Goal: Task Accomplishment & Management: Manage account settings

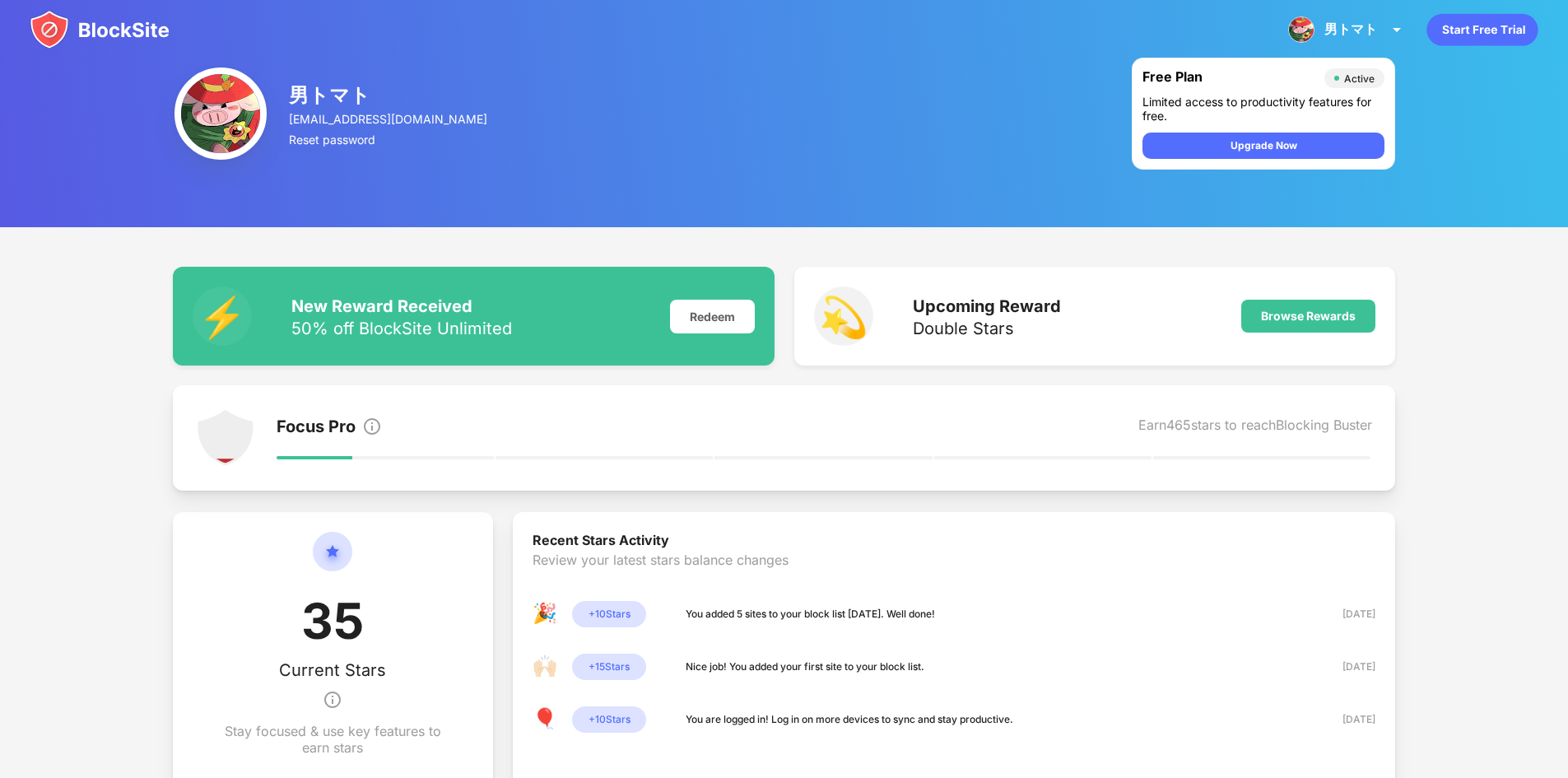
click at [150, 32] on img at bounding box center [100, 30] width 140 height 39
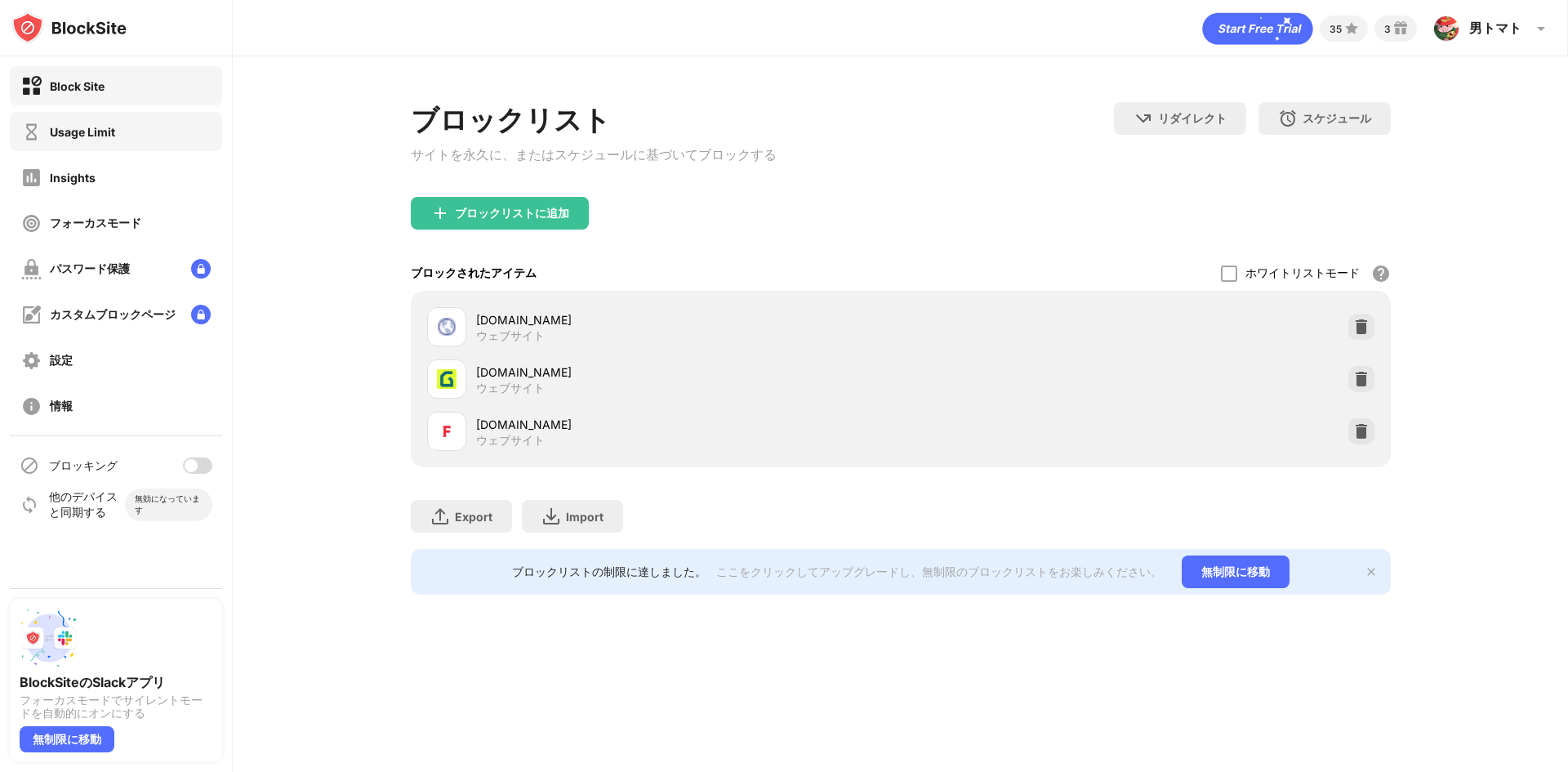
click at [138, 137] on div "Usage Limit" at bounding box center [115, 131] width 212 height 39
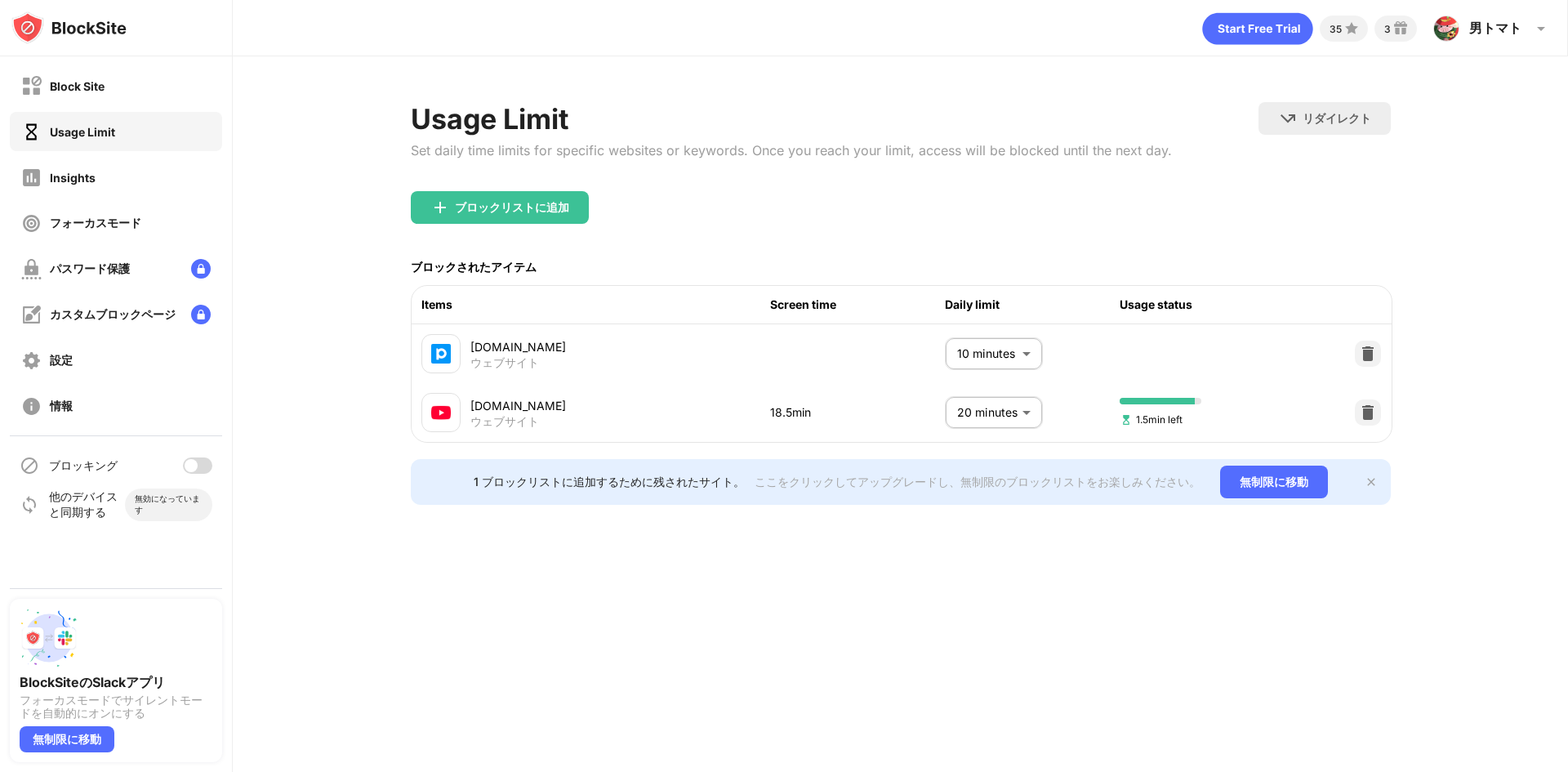
click at [205, 466] on div at bounding box center [198, 465] width 29 height 17
click at [973, 406] on body "Block Site Usage Limit Insights フォーカスモード パスワード保護 カスタムブロックページ 設定 情報 ブロッキング 他のデバイ…" at bounding box center [784, 386] width 1568 height 772
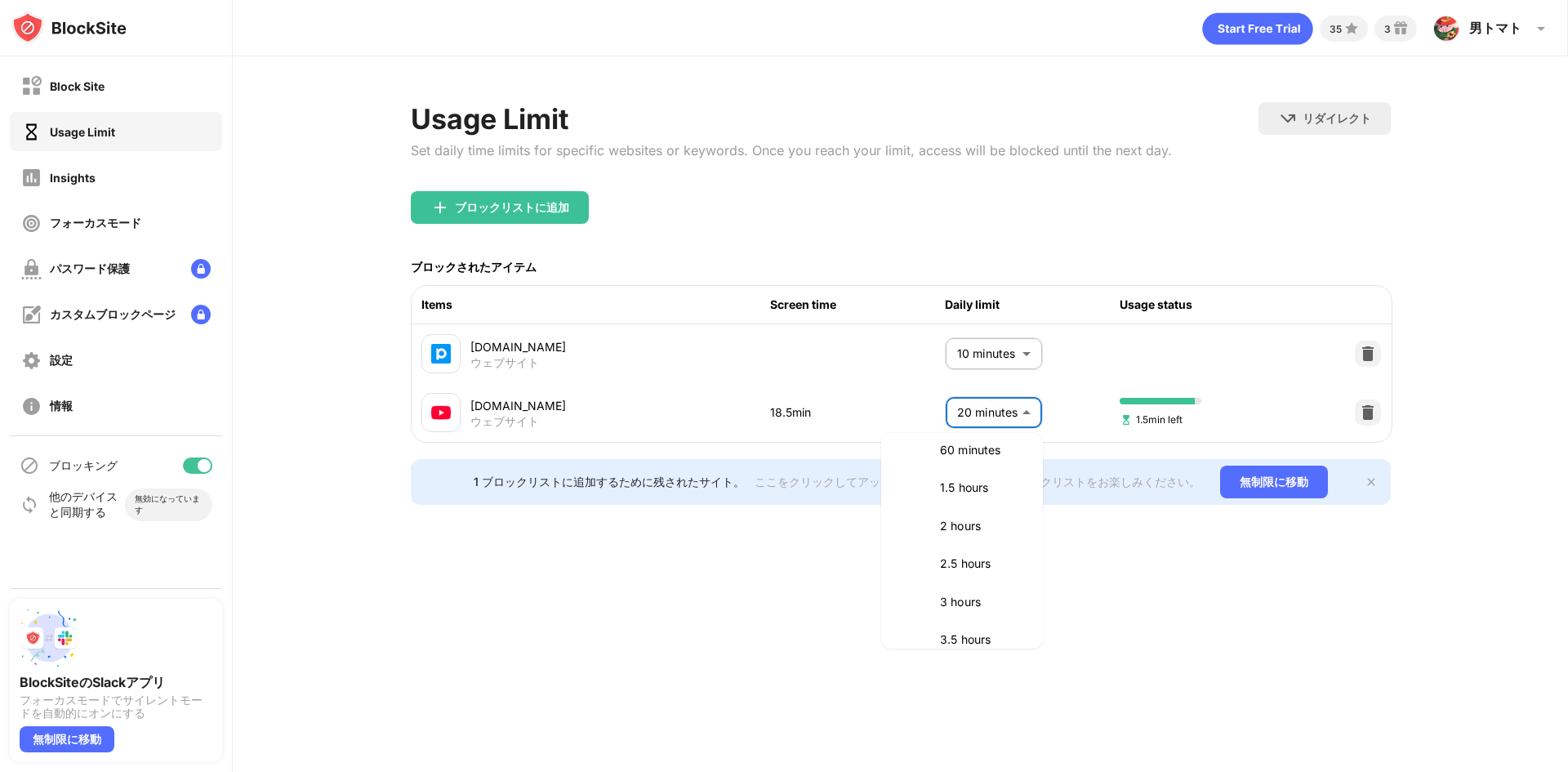
scroll to position [517, 0]
click at [1039, 498] on div "No Limit 5 minutes 10 minutes 15 minutes 20 minutes 25 minutes 30 minutes 35 mi…" at bounding box center [784, 386] width 1568 height 772
click at [1034, 375] on div at bounding box center [784, 386] width 1568 height 772
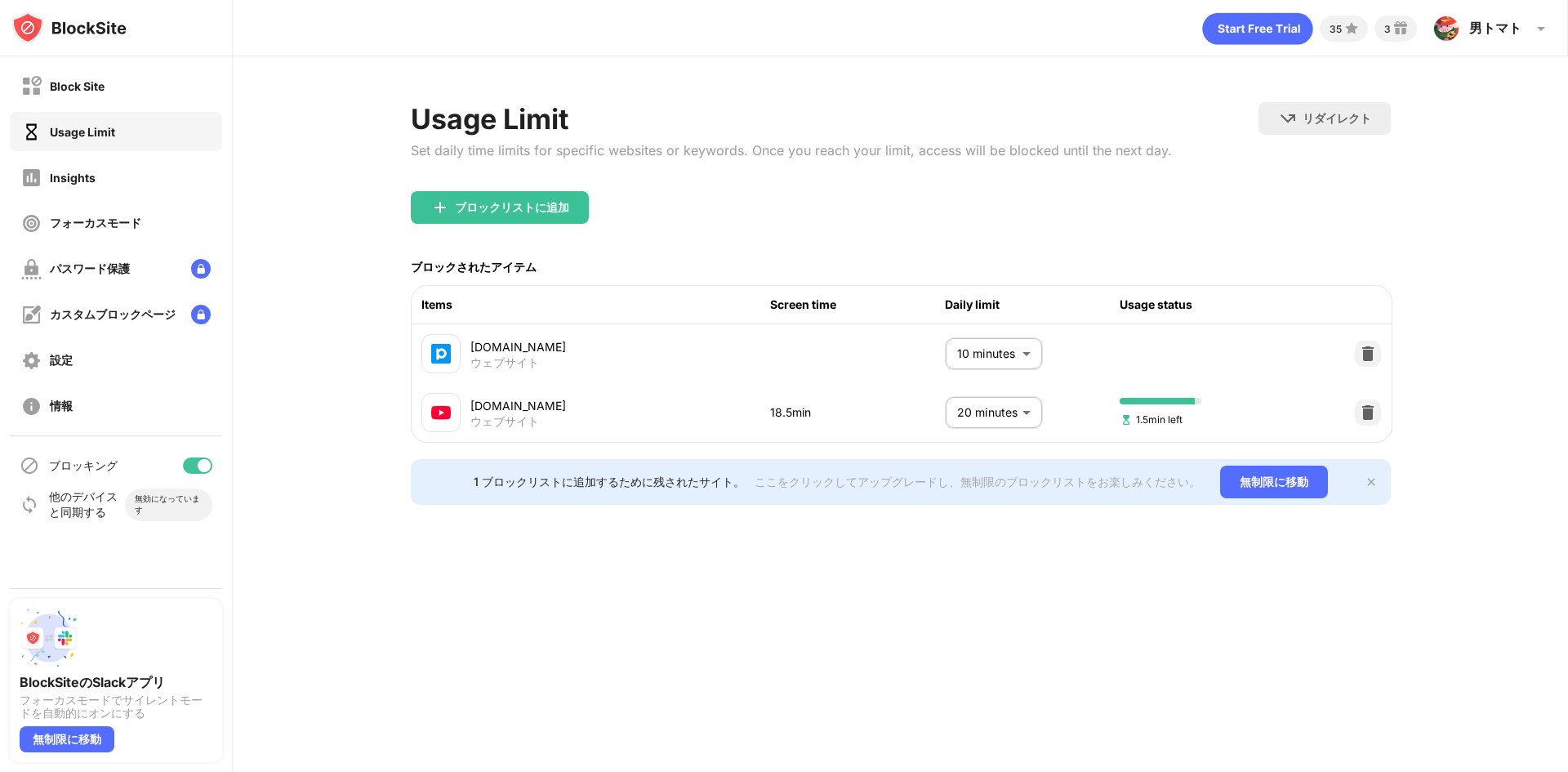
scroll to position [189, 0]
click at [1004, 421] on body "Block Site Usage Limit Insights フォーカスモード パスワード保護 カスタムブロックページ 設定 情報 ブロッキング 他のデバイ…" at bounding box center [784, 386] width 1568 height 772
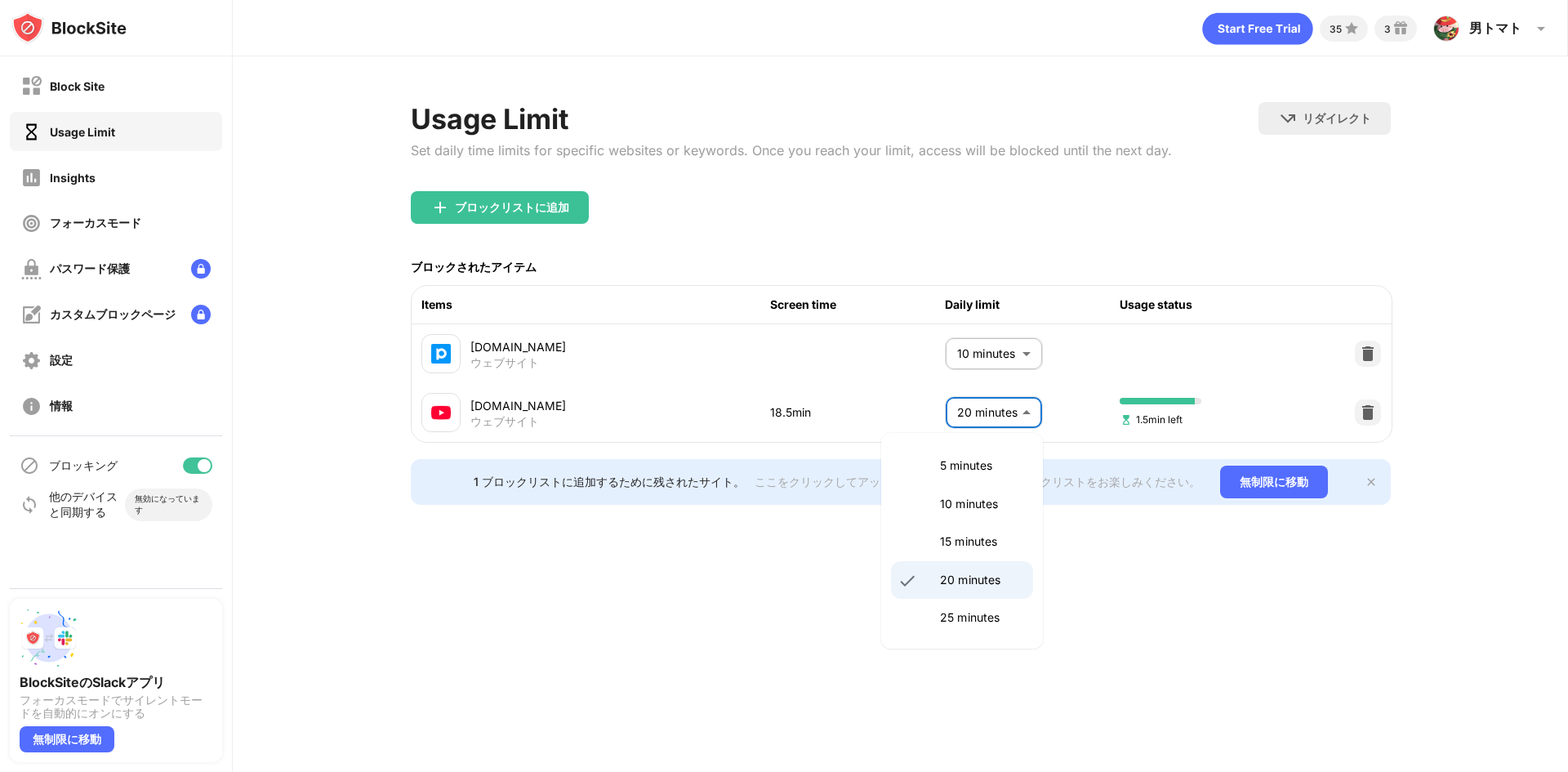
scroll to position [119, 0]
click at [967, 571] on p "30 minutes" at bounding box center [982, 575] width 83 height 18
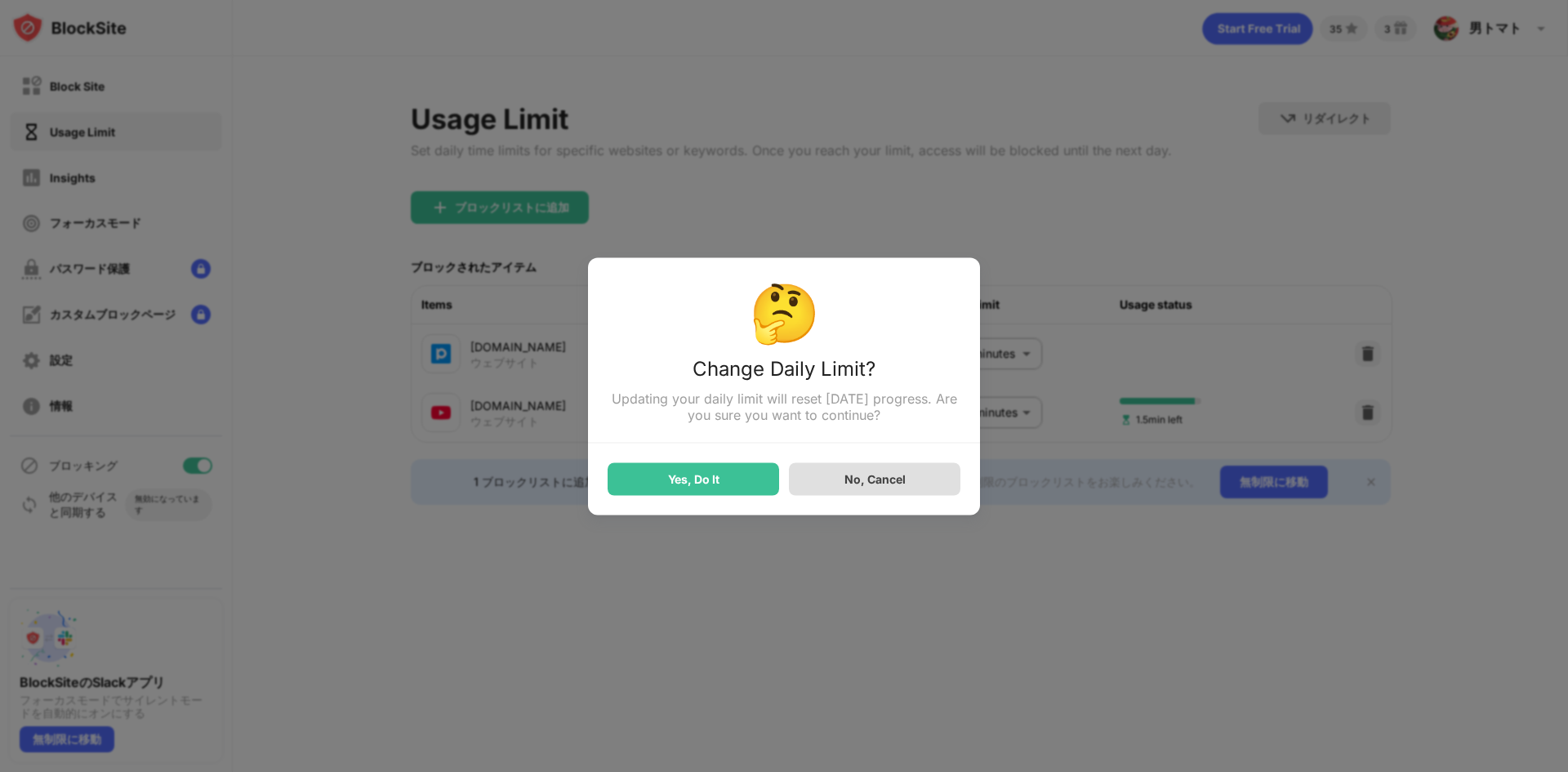
click at [841, 476] on div "No, Cancel" at bounding box center [874, 477] width 171 height 32
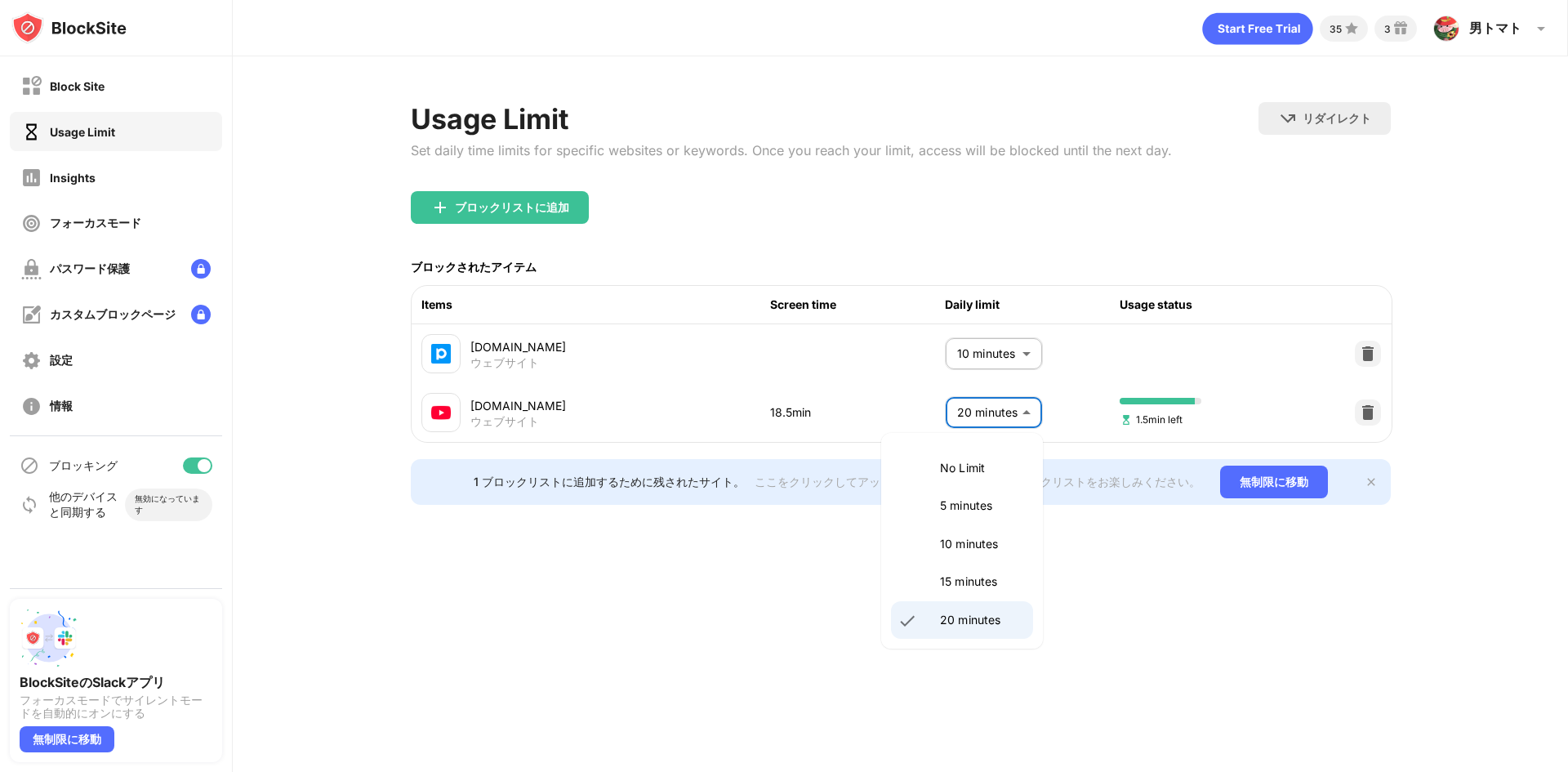
click at [1003, 422] on body "Block Site Usage Limit Insights フォーカスモード パスワード保護 カスタムブロックページ 設定 情報 ブロッキング 他のデバイ…" at bounding box center [784, 386] width 1568 height 772
click at [999, 466] on p "25 minutes" at bounding box center [982, 458] width 83 height 18
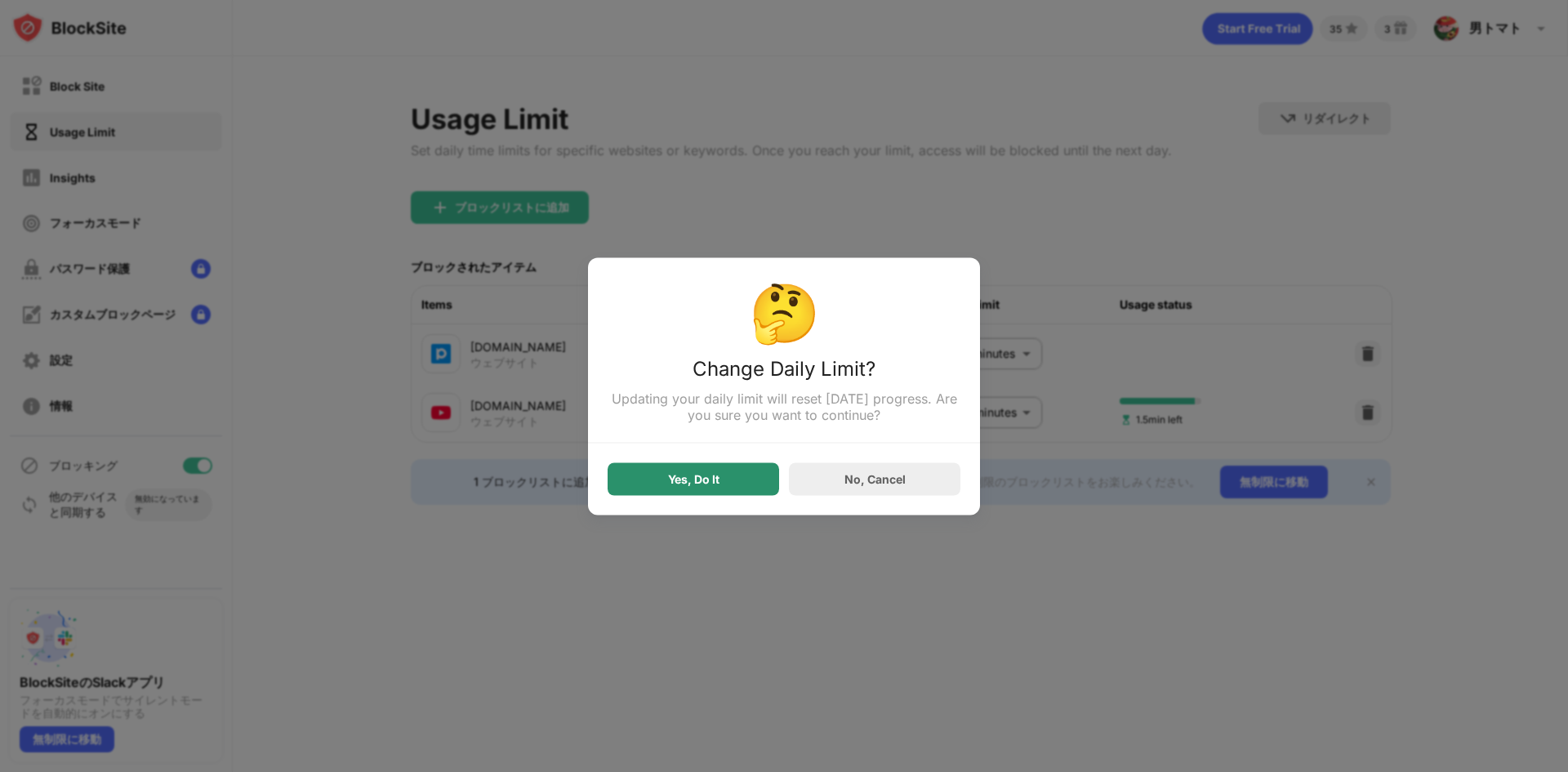
click at [739, 478] on div "Yes, Do It" at bounding box center [693, 477] width 171 height 32
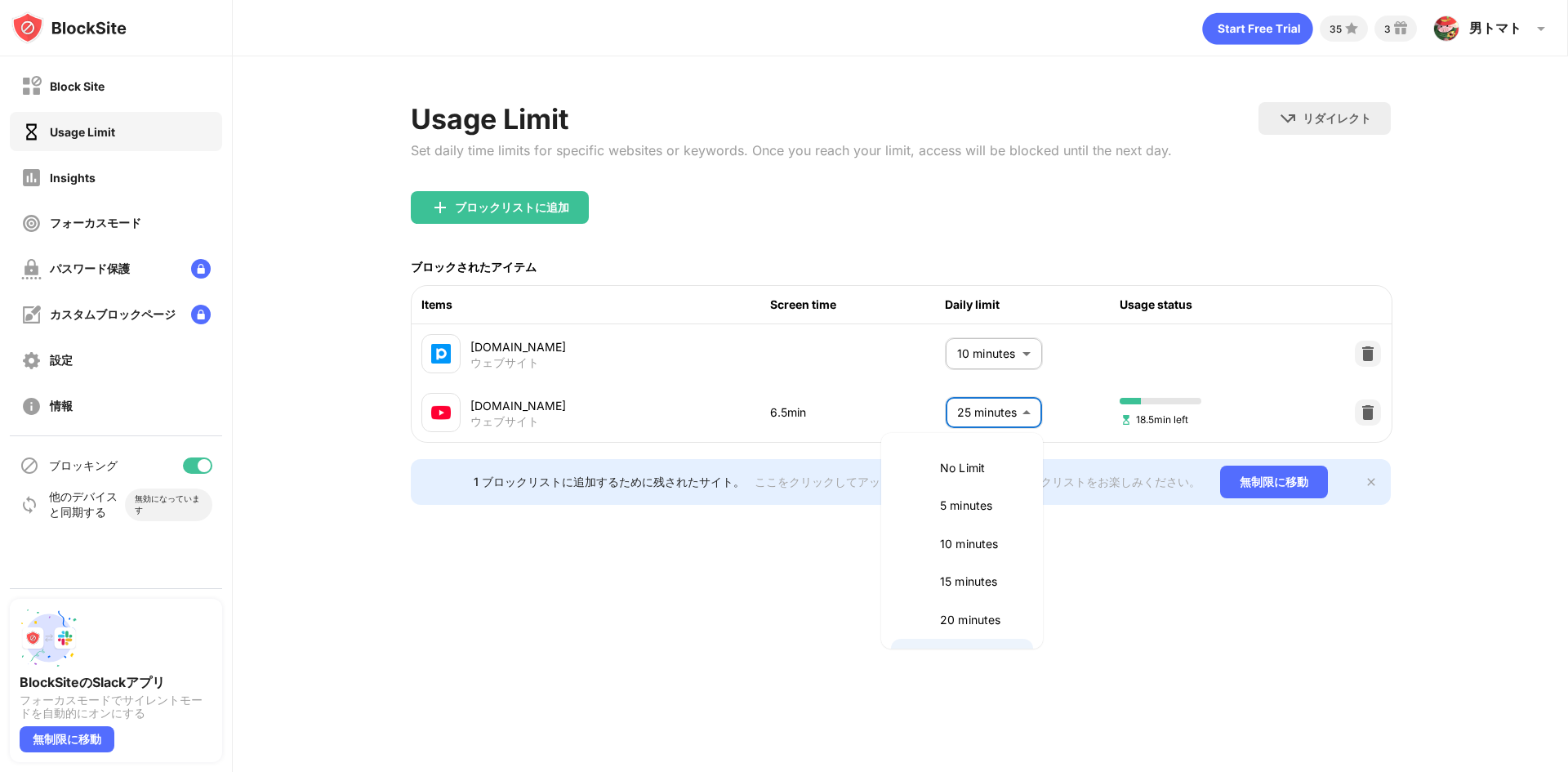
click at [992, 409] on body "Block Site Usage Limit Insights フォーカスモード パスワード保護 カスタムブロックページ 設定 情報 ブロッキング 他のデバイ…" at bounding box center [784, 386] width 1568 height 772
click at [979, 542] on p "30 minutes" at bounding box center [982, 545] width 83 height 18
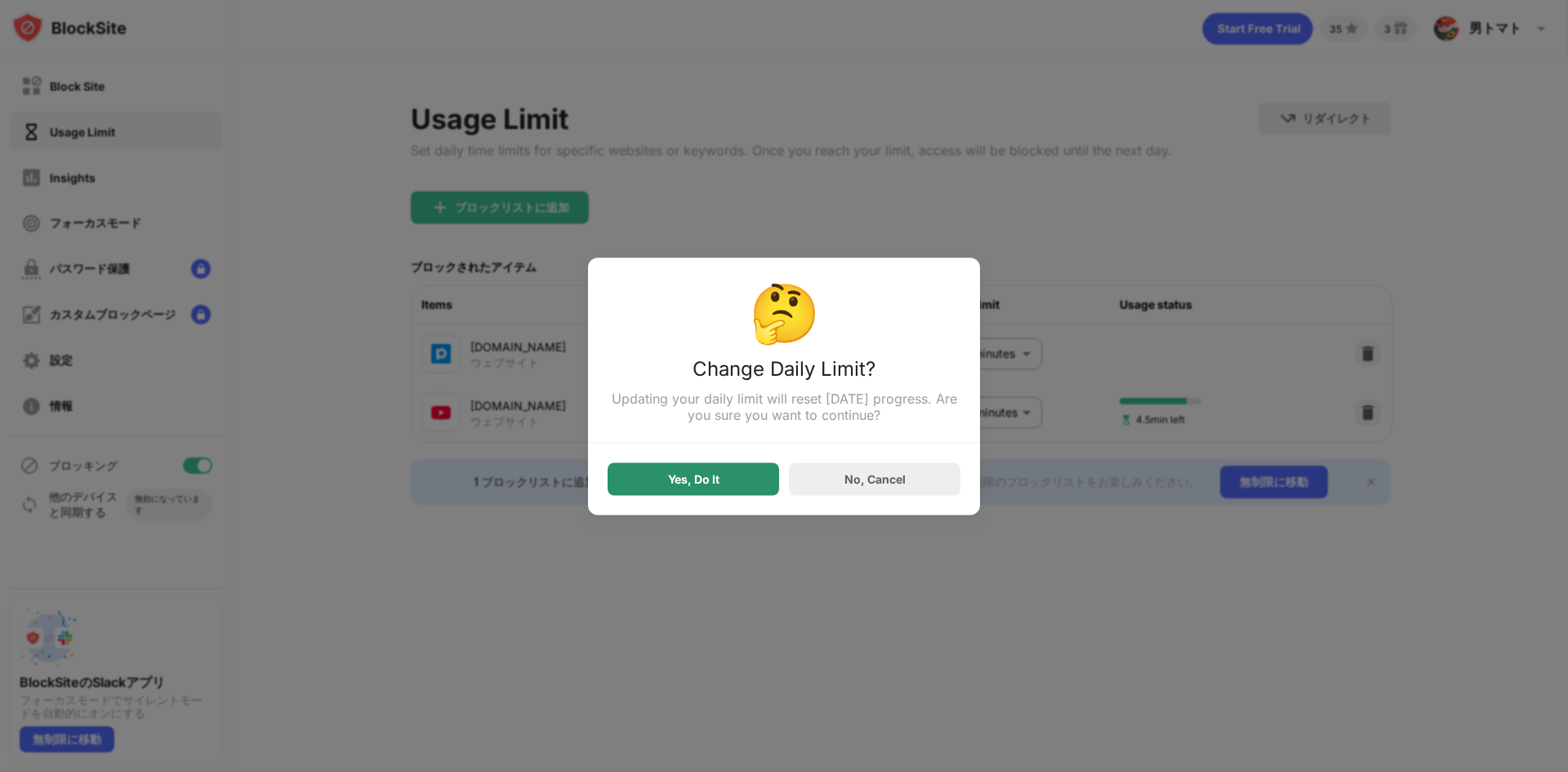
click at [708, 473] on div "Yes, Do It" at bounding box center [693, 477] width 171 height 32
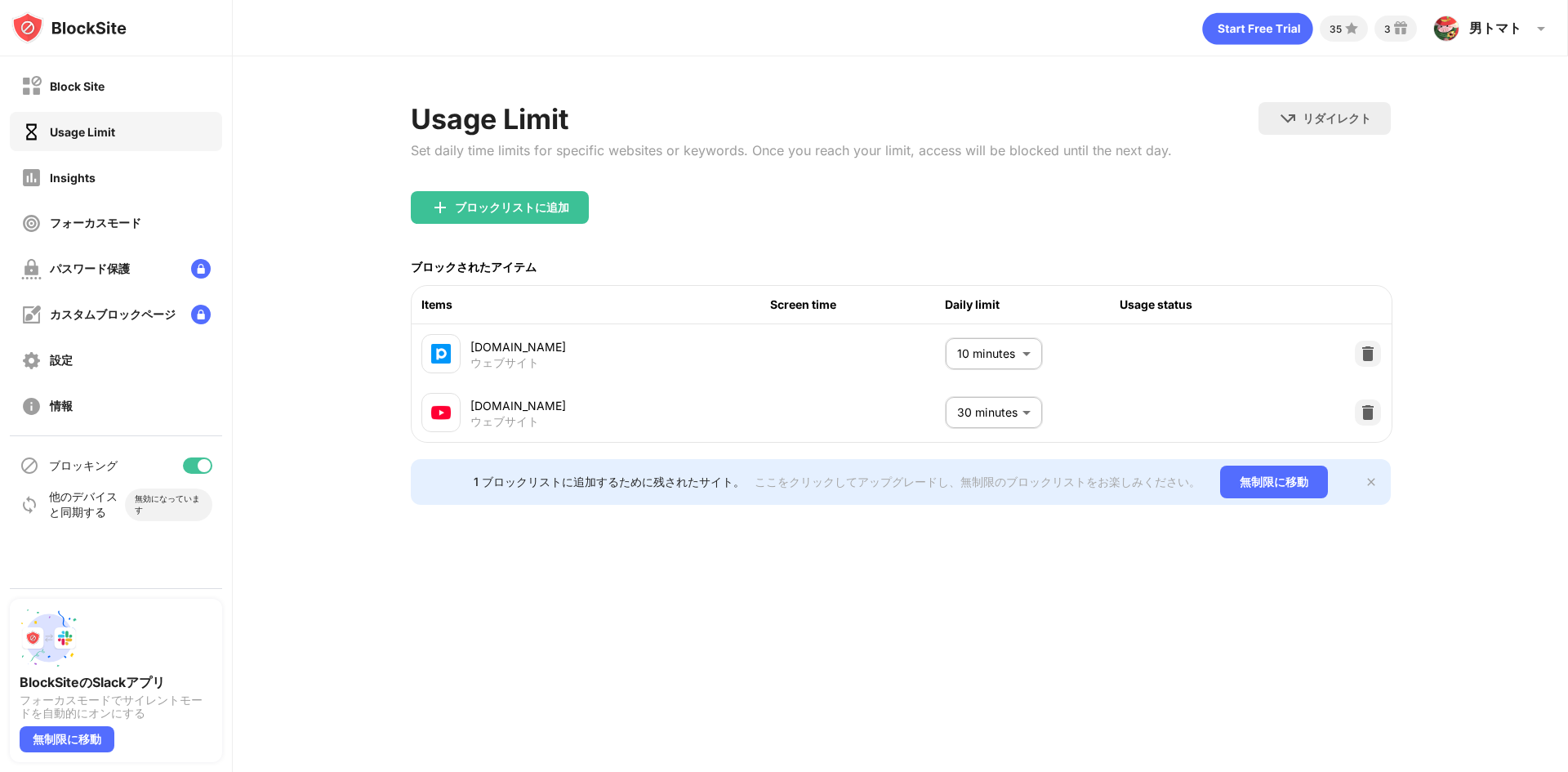
click at [981, 416] on body "Block Site Usage Limit Insights フォーカスモード パスワード保護 カスタムブロックページ 設定 情報 ブロッキング 他のデバイ…" at bounding box center [784, 386] width 1568 height 772
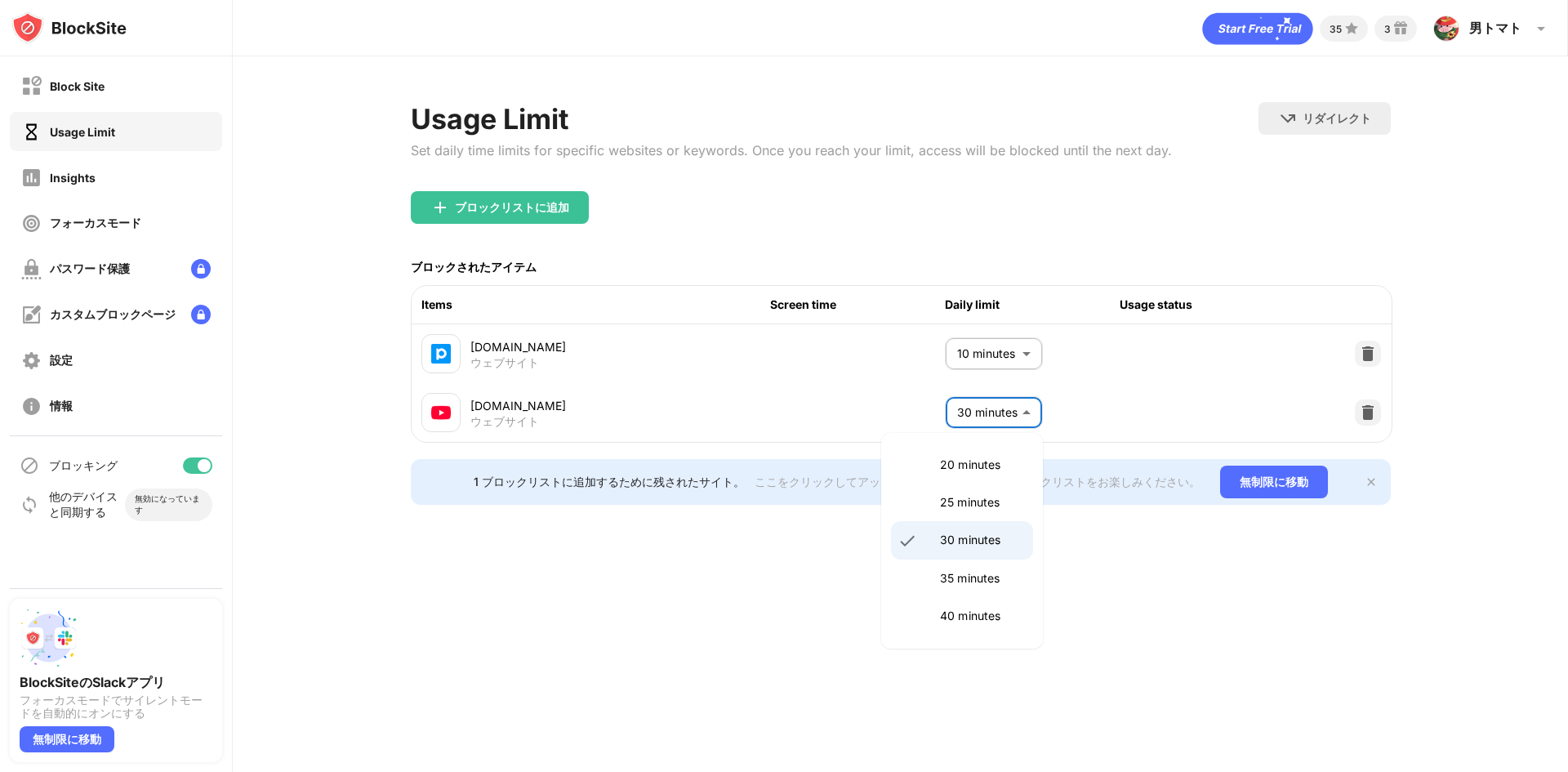
click at [972, 464] on p "20 minutes" at bounding box center [982, 465] width 83 height 18
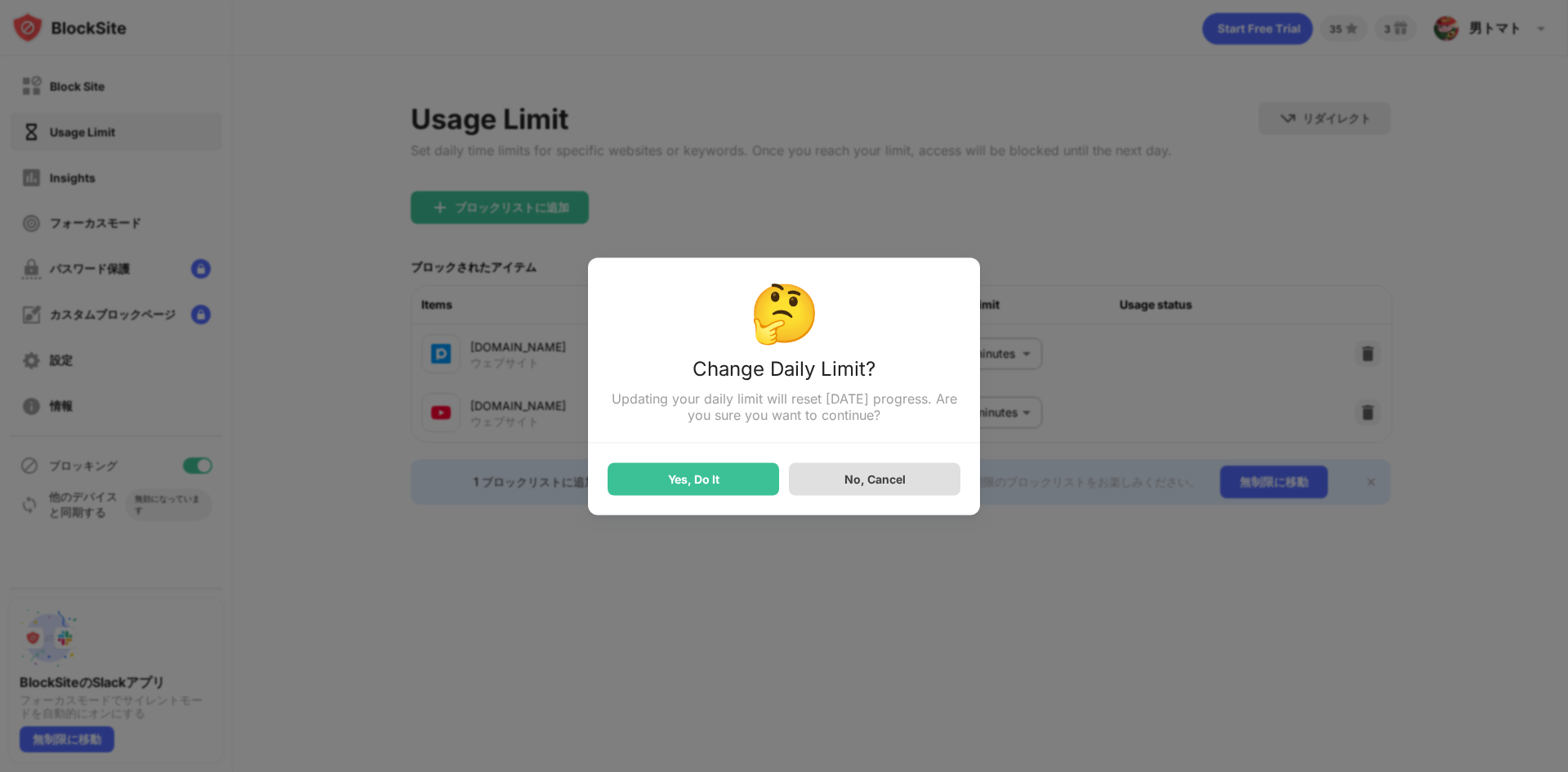
click at [915, 477] on div "No, Cancel" at bounding box center [874, 477] width 171 height 32
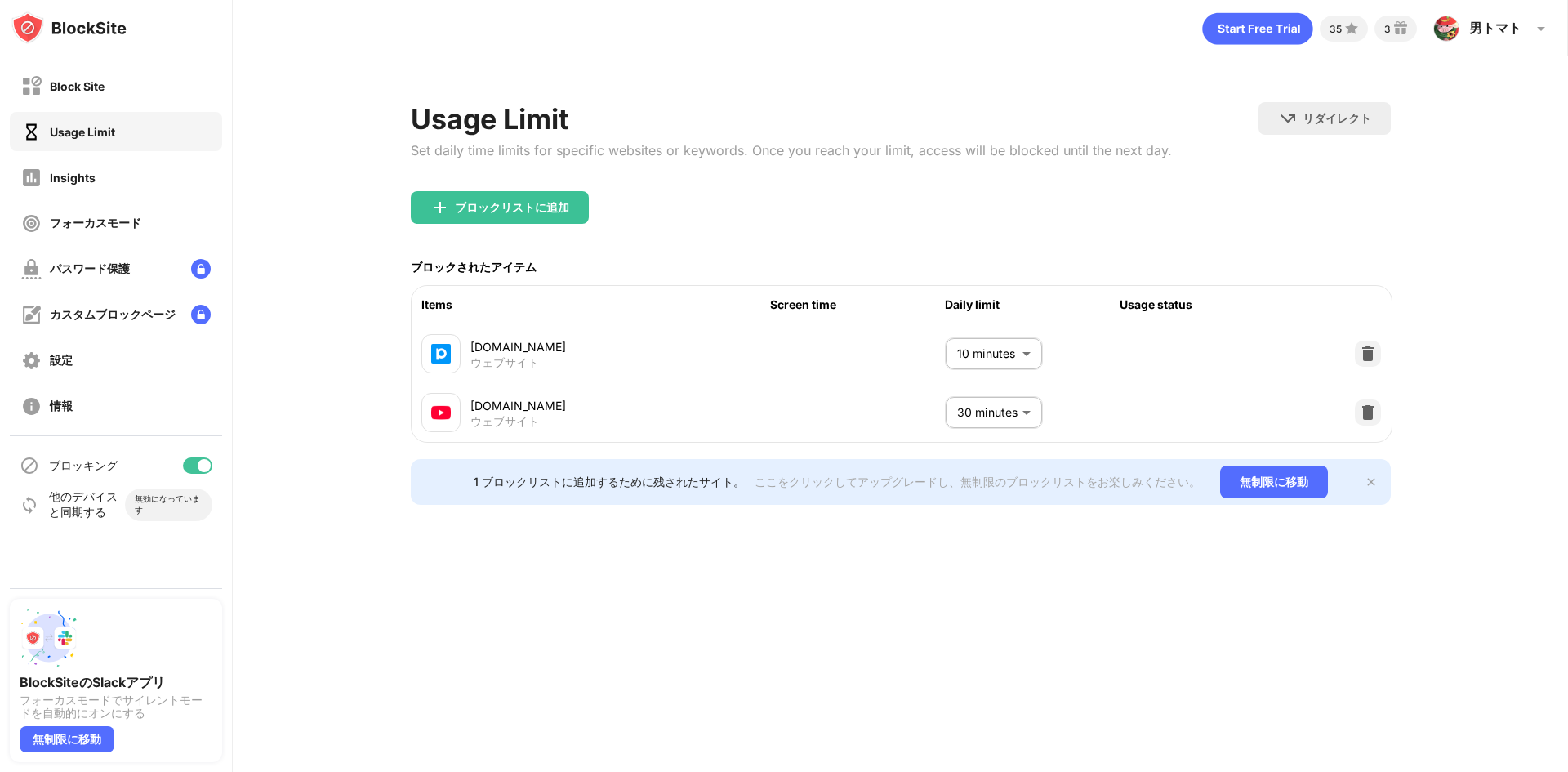
click at [999, 411] on body "Block Site Usage Limit Insights フォーカスモード パスワード保護 カスタムブロックページ 設定 情報 ブロッキング 他のデバイ…" at bounding box center [784, 386] width 1568 height 772
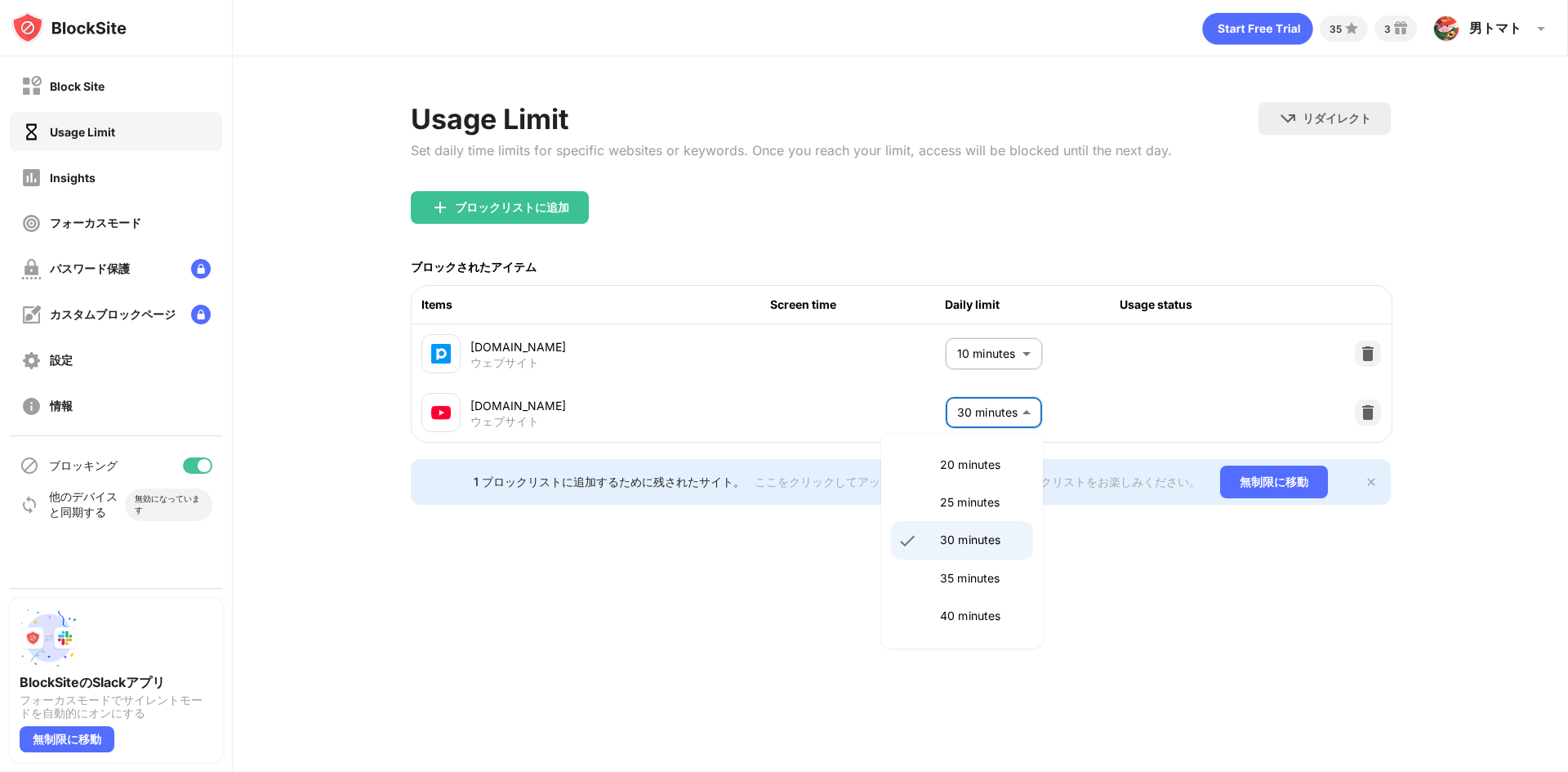
click at [964, 495] on p "25 minutes" at bounding box center [982, 502] width 83 height 18
type input "**"
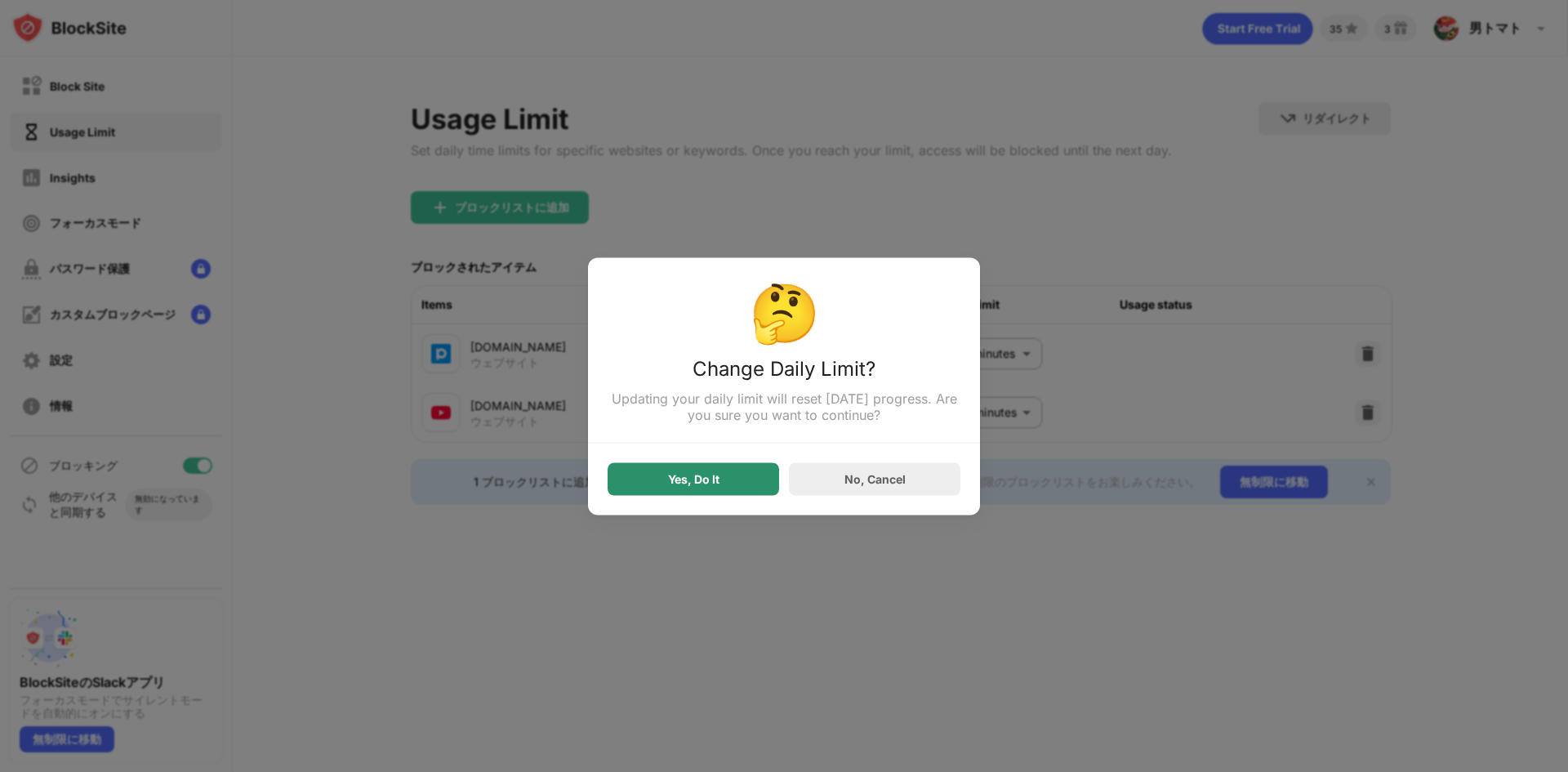
click at [728, 481] on div "Yes, Do It" at bounding box center [693, 477] width 171 height 32
